Goal: Task Accomplishment & Management: Complete application form

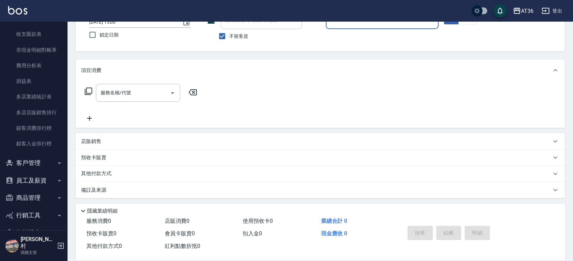
scroll to position [805, 0]
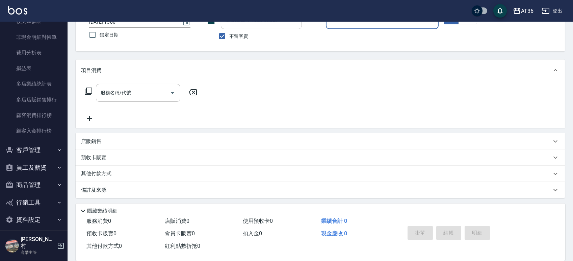
click at [28, 184] on button "商品管理" at bounding box center [34, 185] width 62 height 18
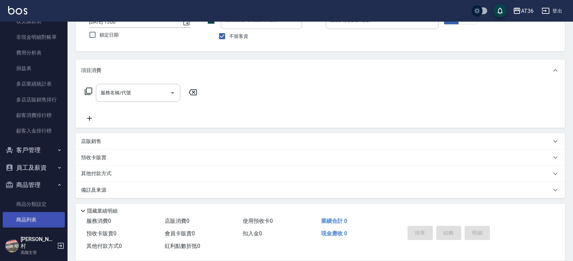
click at [31, 221] on link "商品列表" at bounding box center [34, 220] width 62 height 16
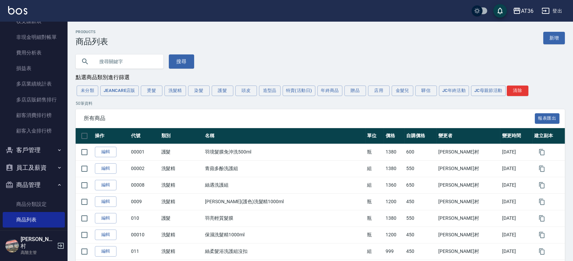
type input "x"
type input "ㄎ"
type input "蠟"
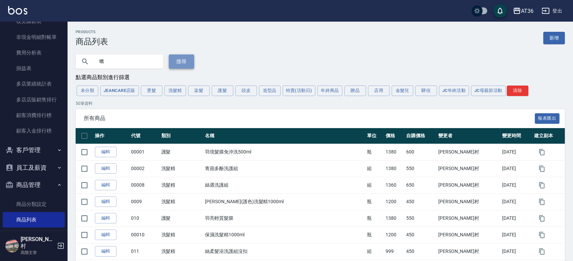
click at [181, 56] on button "搜尋" at bounding box center [181, 61] width 25 height 14
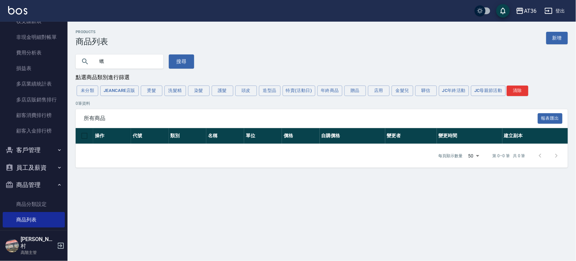
click at [141, 55] on input "蠟" at bounding box center [126, 61] width 63 height 18
click at [266, 90] on button "造型品" at bounding box center [270, 90] width 22 height 10
click at [519, 87] on button "清除" at bounding box center [518, 90] width 22 height 10
click at [271, 90] on button "造型品" at bounding box center [270, 90] width 22 height 10
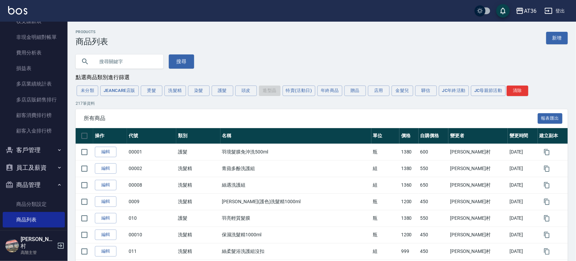
type input "10000000"
click at [269, 94] on div "未分類 JeanCare店販 燙髮 洗髮精 染髮 護髮 頭皮 造型品 特賣(活動日) 年終商品 贈品 店用 金髮兒 驊信 JC年終活動 JC母親節活動 清除" at bounding box center [322, 90] width 492 height 12
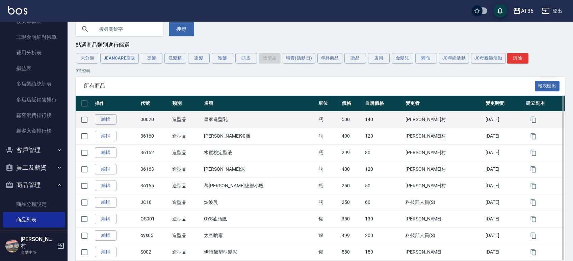
scroll to position [45, 0]
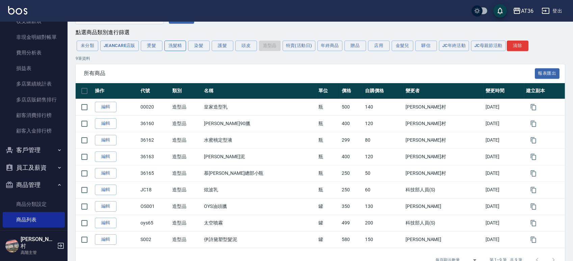
click at [176, 49] on button "洗髮精" at bounding box center [175, 46] width 22 height 10
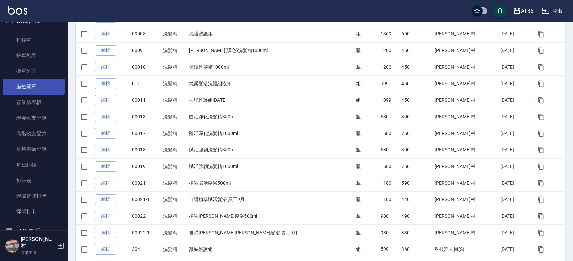
scroll to position [0, 0]
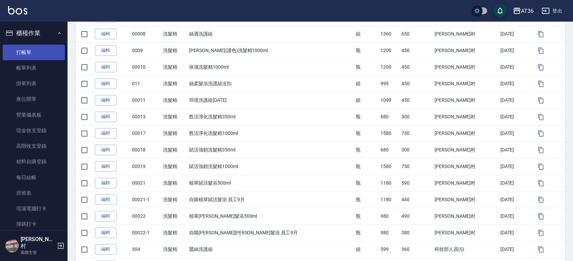
click at [31, 54] on link "打帳單" at bounding box center [34, 53] width 62 height 16
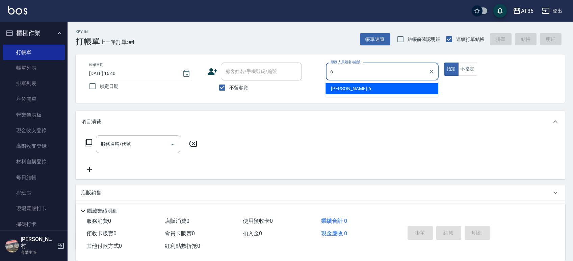
type input "[PERSON_NAME]-6"
type button "true"
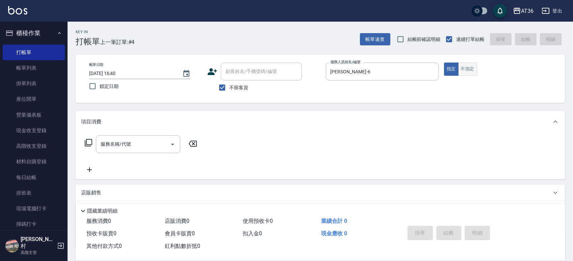
click at [470, 74] on button "不指定" at bounding box center [467, 68] width 19 height 13
click at [152, 145] on input "服務名稱/代號" at bounding box center [133, 144] width 68 height 12
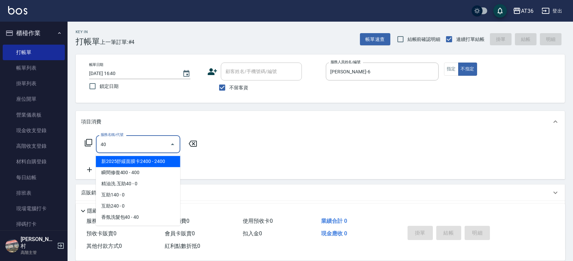
type input "4"
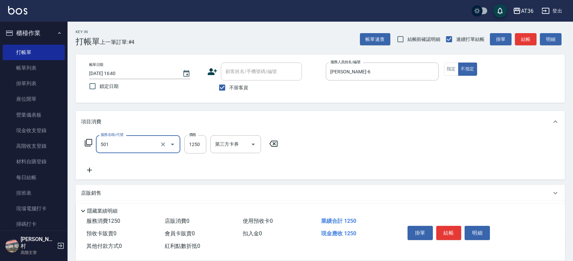
type input "染髮(501)"
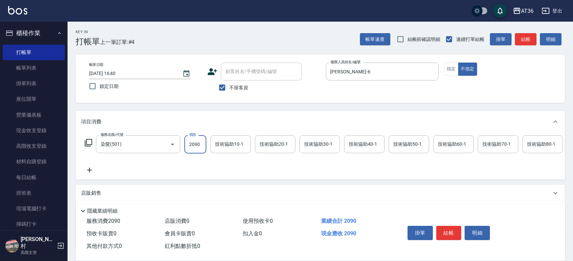
type input "2090"
click at [88, 140] on icon at bounding box center [88, 142] width 8 height 8
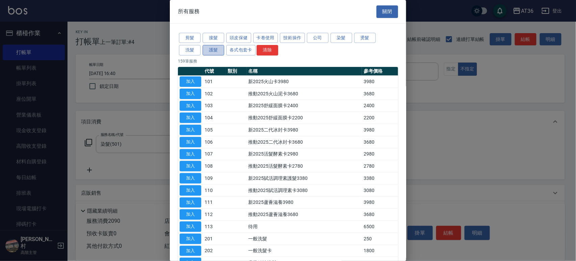
click at [211, 49] on button "護髮" at bounding box center [214, 50] width 22 height 10
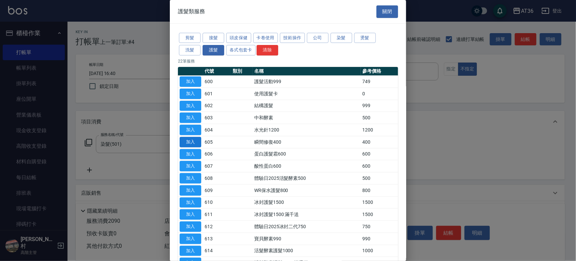
click at [190, 140] on button "加入" at bounding box center [191, 142] width 22 height 10
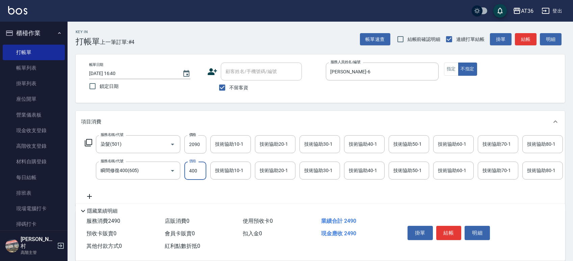
click at [195, 172] on input "400" at bounding box center [195, 170] width 22 height 18
drag, startPoint x: 199, startPoint y: 168, endPoint x: 187, endPoint y: 169, distance: 11.2
click at [187, 169] on input "400" at bounding box center [195, 170] width 22 height 18
type input "300"
click at [448, 235] on button "結帳" at bounding box center [448, 233] width 25 height 14
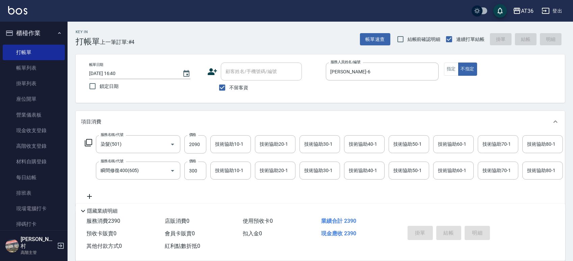
type input "[DATE] 16:41"
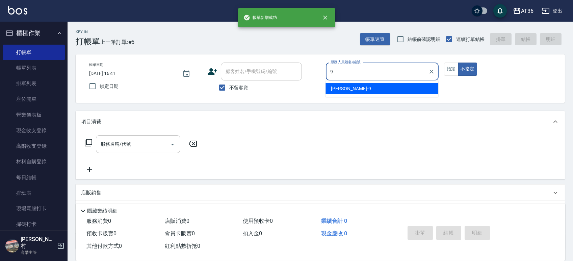
type input "9"
type button "false"
type input "美燕-9"
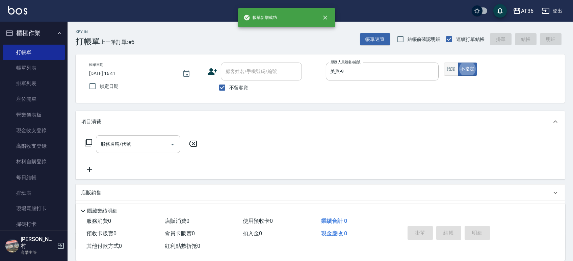
click at [450, 67] on button "指定" at bounding box center [451, 68] width 15 height 13
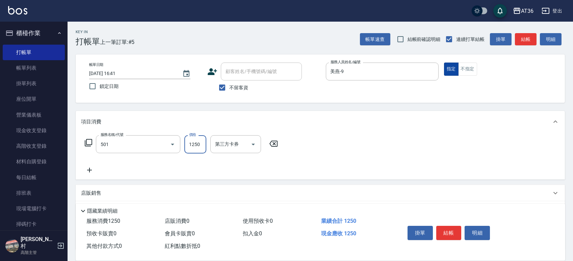
type input "染髮(501)"
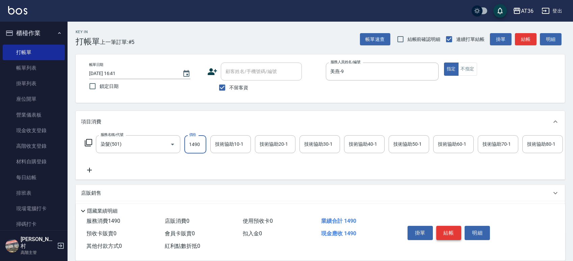
type input "1490"
click at [445, 230] on button "結帳" at bounding box center [448, 233] width 25 height 14
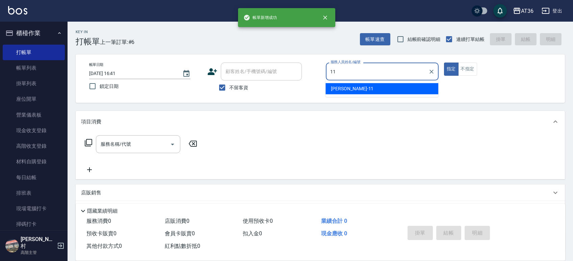
type input "[PERSON_NAME]-11"
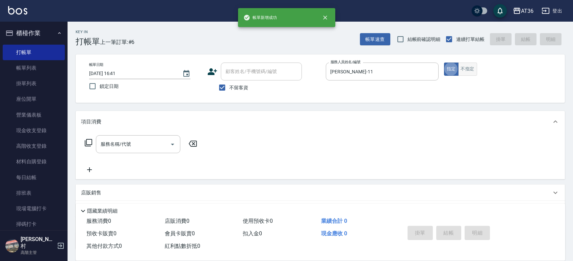
click at [471, 66] on button "不指定" at bounding box center [467, 68] width 19 height 13
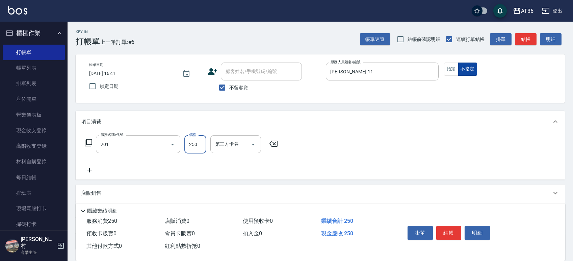
type input "一般洗髮(201)"
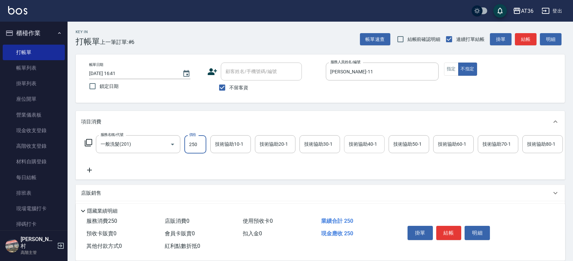
click at [369, 144] on div "技術協助40-1 技術協助40-1" at bounding box center [364, 144] width 41 height 18
type input "佳佳-36"
click at [437, 232] on button "結帳" at bounding box center [448, 233] width 25 height 14
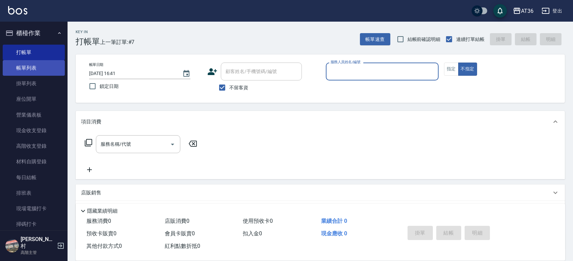
click at [50, 66] on link "帳單列表" at bounding box center [34, 68] width 62 height 16
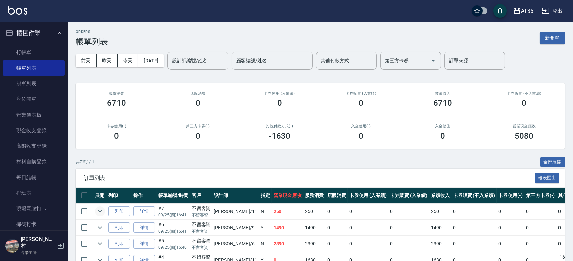
click at [95, 210] on button "expand row" at bounding box center [100, 211] width 10 height 10
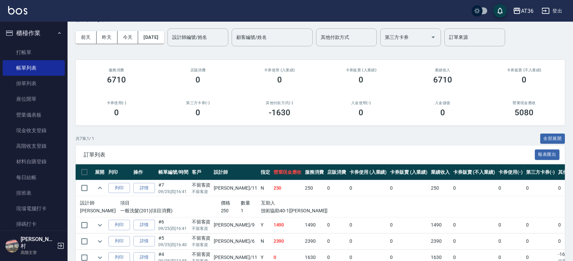
scroll to position [45, 0]
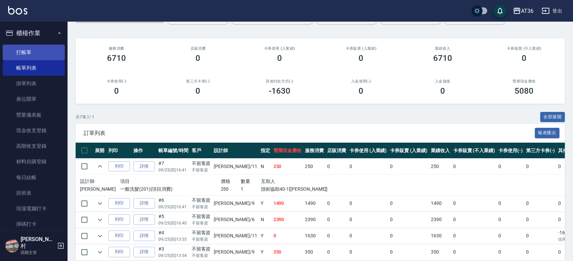
click at [31, 51] on link "打帳單" at bounding box center [34, 53] width 62 height 16
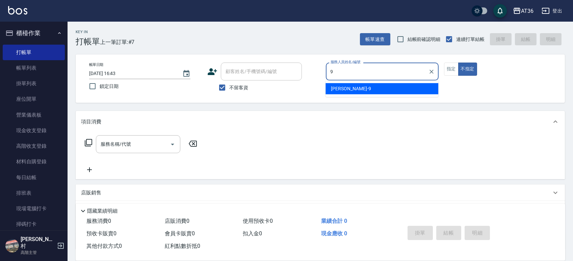
type input "美燕-9"
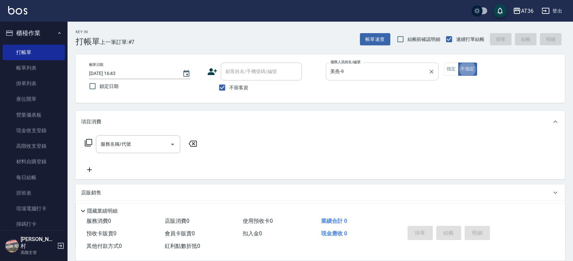
type button "false"
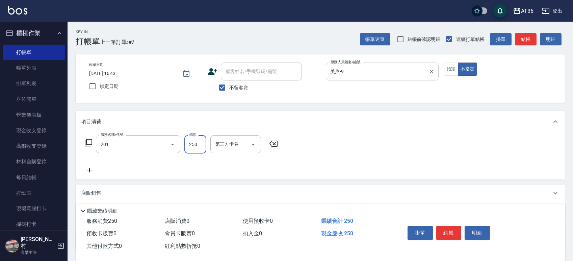
type input "一般洗髮(201)"
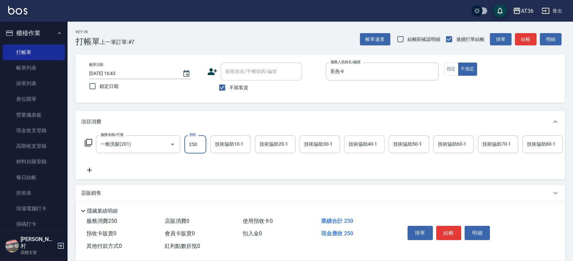
click at [372, 144] on div "技術協助40-1 技術協助40-1" at bounding box center [364, 144] width 41 height 18
type input "[PERSON_NAME]-56"
click at [446, 226] on button "結帳" at bounding box center [448, 233] width 25 height 14
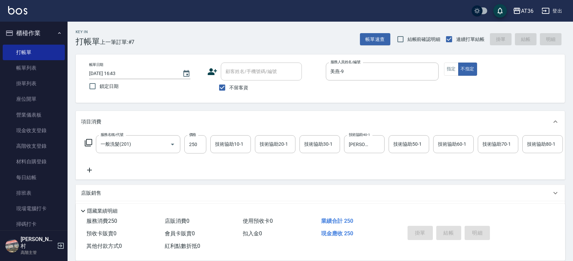
type input "[DATE] 16:44"
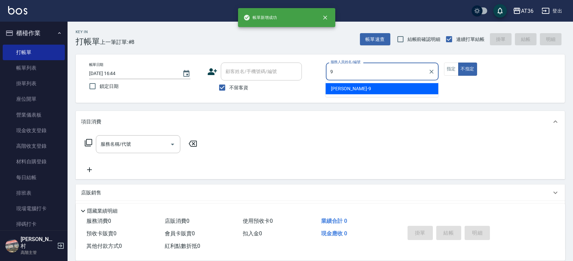
type input "美燕-9"
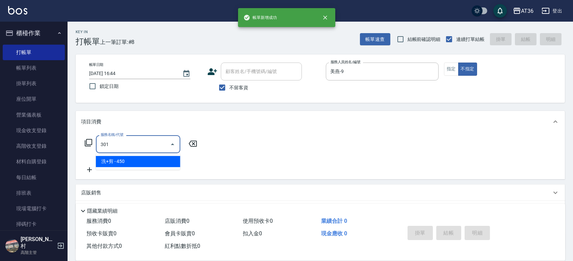
type input "洗+剪(301)"
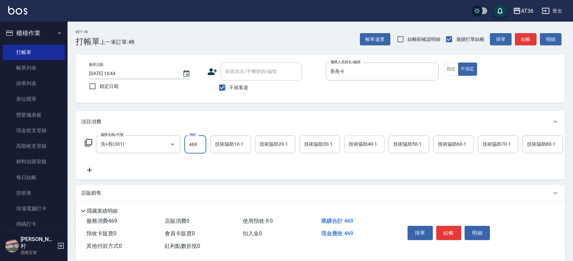
type input "469"
click at [377, 147] on input "技術協助40-1" at bounding box center [364, 144] width 34 height 12
type input "佳佳-36"
click at [449, 232] on button "結帳" at bounding box center [448, 233] width 25 height 14
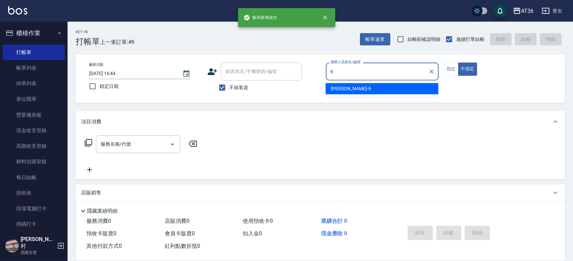
type input "美燕-9"
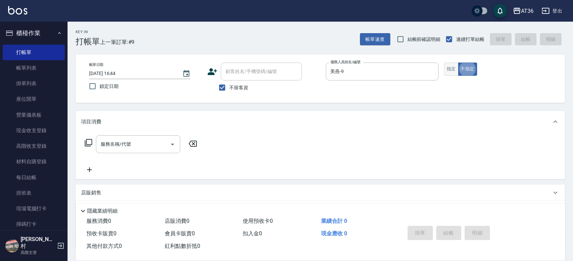
click at [446, 63] on button "指定" at bounding box center [451, 68] width 15 height 13
type button "true"
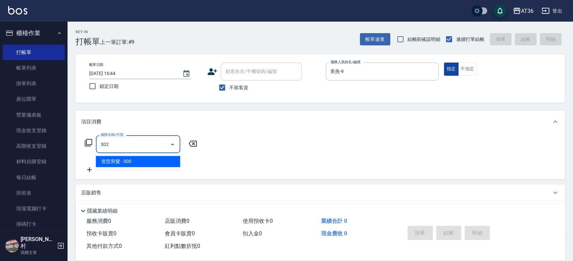
type input "造型剪髮(302)"
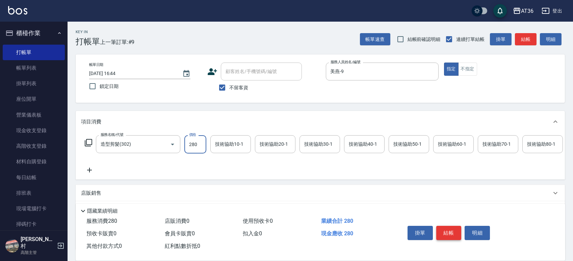
type input "280"
click at [442, 230] on button "結帳" at bounding box center [448, 233] width 25 height 14
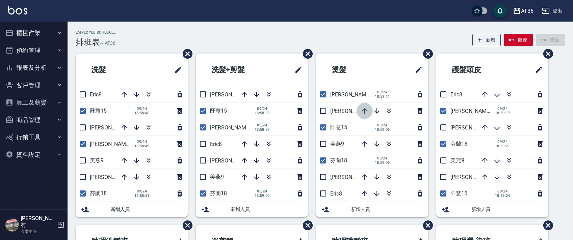
click at [361, 109] on icon "button" at bounding box center [365, 111] width 8 height 8
